Goal: Task Accomplishment & Management: Use online tool/utility

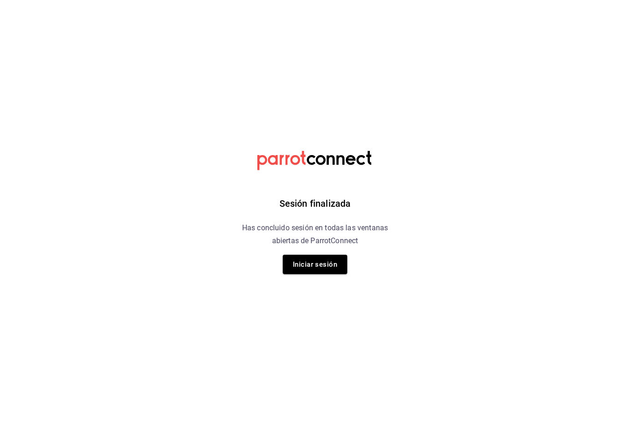
click at [318, 250] on div "Sesión finalizada Has concluido sesión en todas las ventanas abiertas de Parrot…" at bounding box center [315, 212] width 233 height 425
click at [310, 273] on button "Iniciar sesión" at bounding box center [315, 264] width 65 height 19
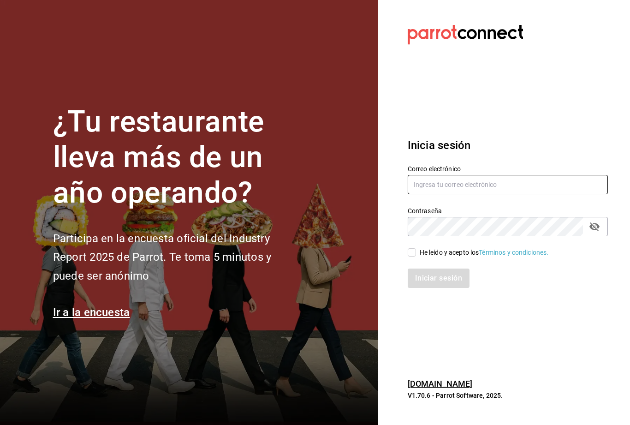
click at [434, 194] on input "text" at bounding box center [508, 184] width 200 height 19
type input "mochomos.palmas@grupocosteno.com"
click at [407, 257] on div "He leído y acepto los Términos y condiciones." at bounding box center [502, 246] width 211 height 21
click at [409, 256] on input "He leído y acepto los Términos y condiciones." at bounding box center [412, 252] width 8 height 8
checkbox input "true"
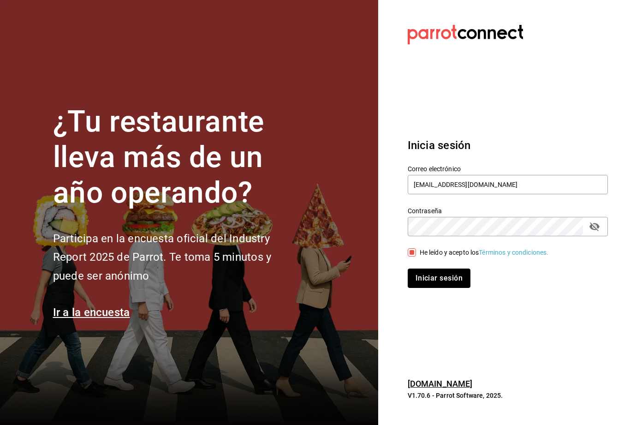
click at [442, 285] on button "Iniciar sesión" at bounding box center [439, 277] width 63 height 19
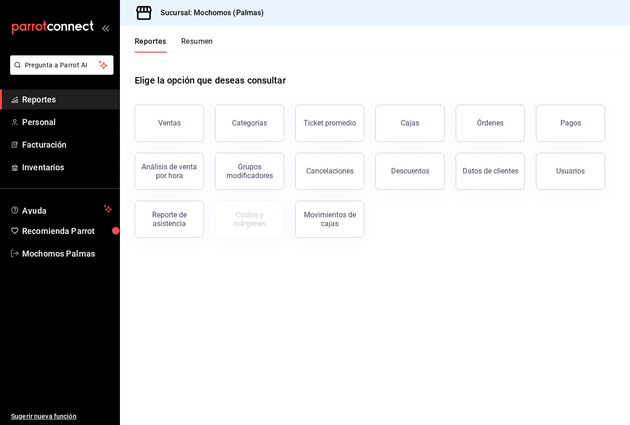
click at [495, 114] on button "Órdenes" at bounding box center [490, 123] width 69 height 37
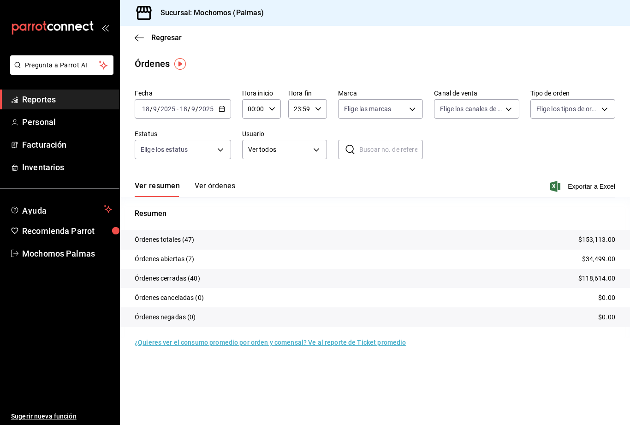
click at [505, 103] on body "Pregunta a Parrot AI Reportes Personal Facturación Inventarios Ayuda Recomienda…" at bounding box center [315, 212] width 630 height 425
click at [494, 113] on div at bounding box center [315, 212] width 630 height 425
click at [602, 112] on body "Pregunta a Parrot AI Reportes Personal Facturación Inventarios Ayuda Recomienda…" at bounding box center [315, 212] width 630 height 425
click at [547, 194] on label at bounding box center [542, 196] width 12 height 8
click at [544, 194] on input "checkbox" at bounding box center [540, 196] width 8 height 8
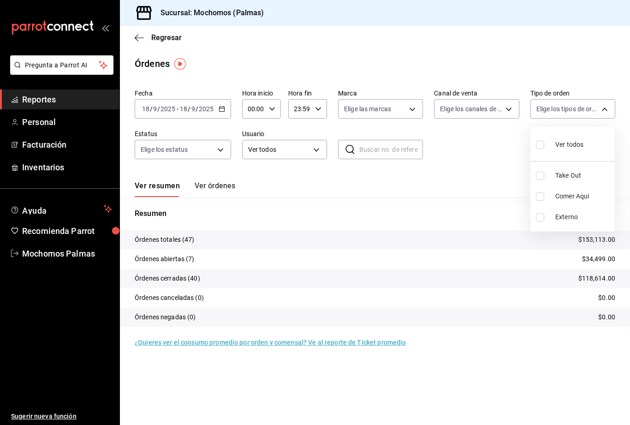
checkbox input "false"
click at [543, 193] on input "checkbox" at bounding box center [540, 196] width 8 height 8
checkbox input "true"
type input "23052771-8e1b-43e3-b7da-1a661d939937"
click at [610, 111] on div at bounding box center [315, 212] width 630 height 425
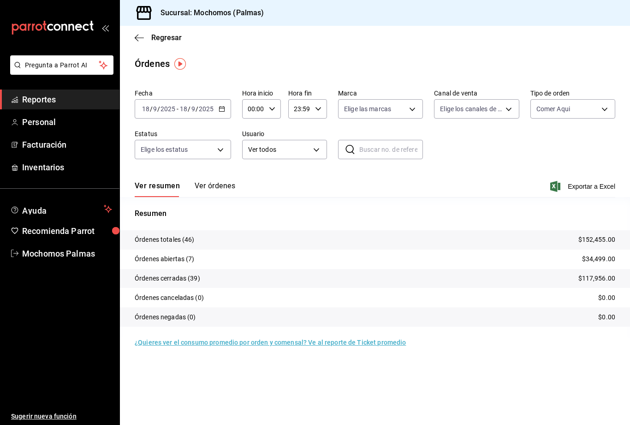
click at [405, 109] on body "Pregunta a Parrot AI Reportes Personal Facturación Inventarios Ayuda Recomienda…" at bounding box center [315, 212] width 630 height 425
click at [344, 178] on input "checkbox" at bounding box center [348, 176] width 8 height 8
checkbox input "true"
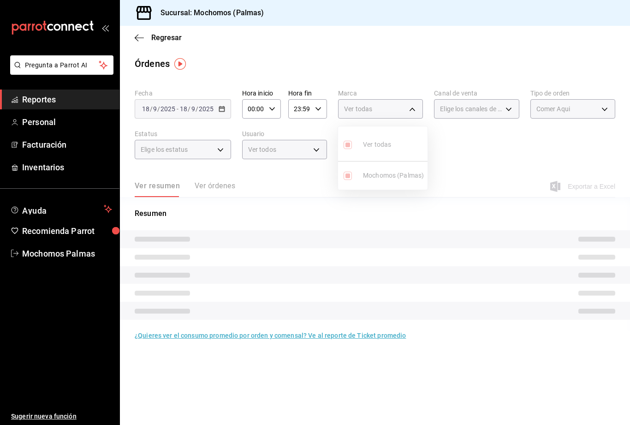
type input "70f98016-ab90-4f26-81e6-ab4884d8d8a0"
checkbox input "true"
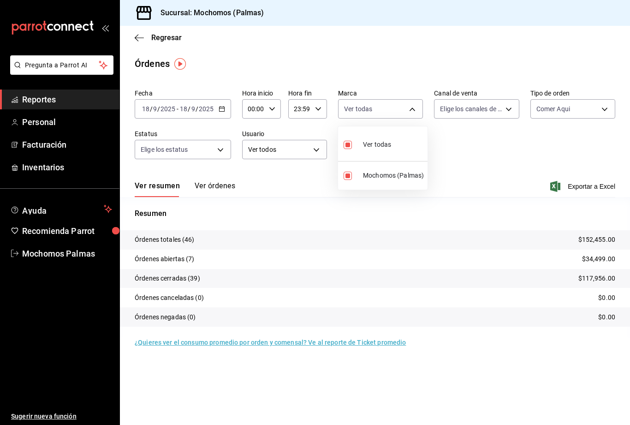
click at [578, 183] on div at bounding box center [315, 212] width 630 height 425
click at [582, 182] on span "Exportar a Excel" at bounding box center [583, 186] width 63 height 11
